Goal: Check status

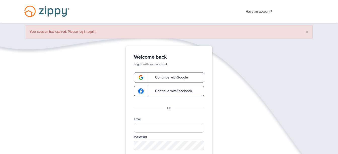
drag, startPoint x: 0, startPoint y: 0, endPoint x: 174, endPoint y: 78, distance: 190.2
click at [174, 78] on span "Continue with Google" at bounding box center [169, 78] width 38 height 4
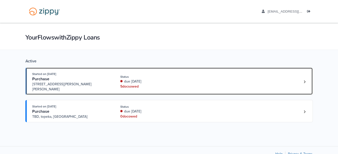
click at [174, 79] on div "due [DATE]" at bounding box center [153, 81] width 67 height 5
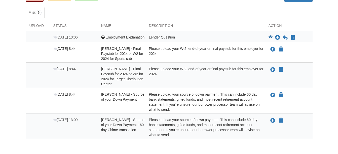
scroll to position [80, 0]
